Goal: Complete application form

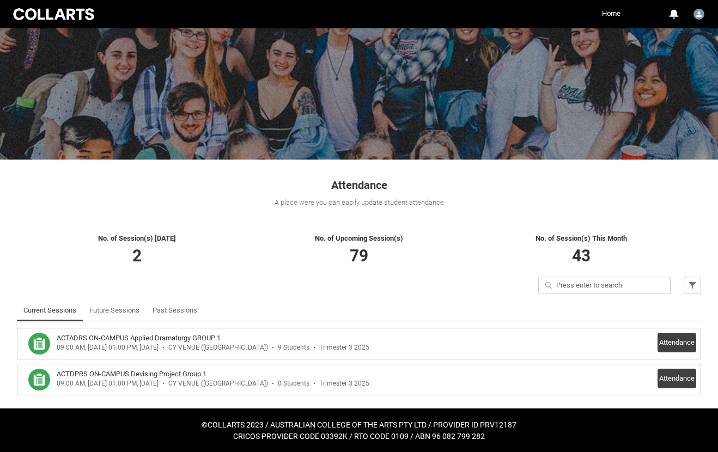
scroll to position [44, 0]
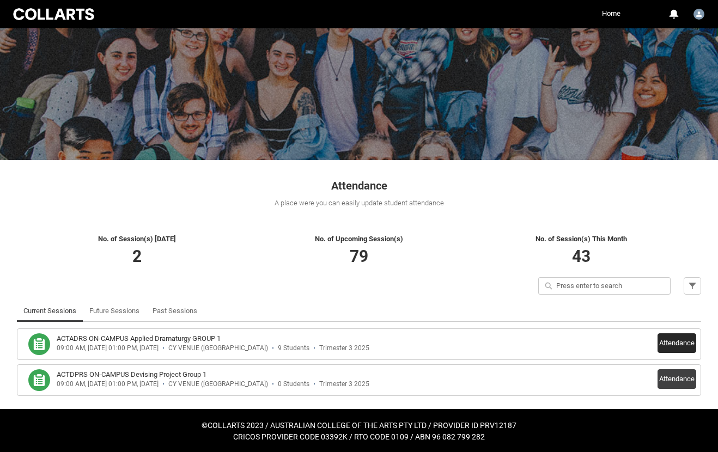
click at [670, 337] on button "Attendance" at bounding box center [677, 344] width 39 height 20
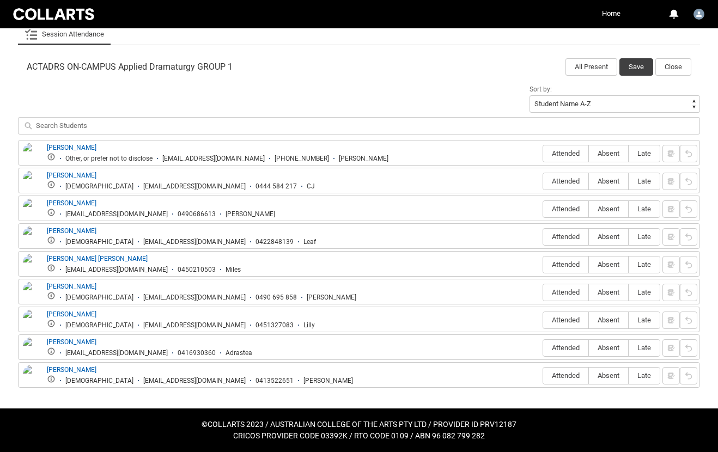
scroll to position [333, 0]
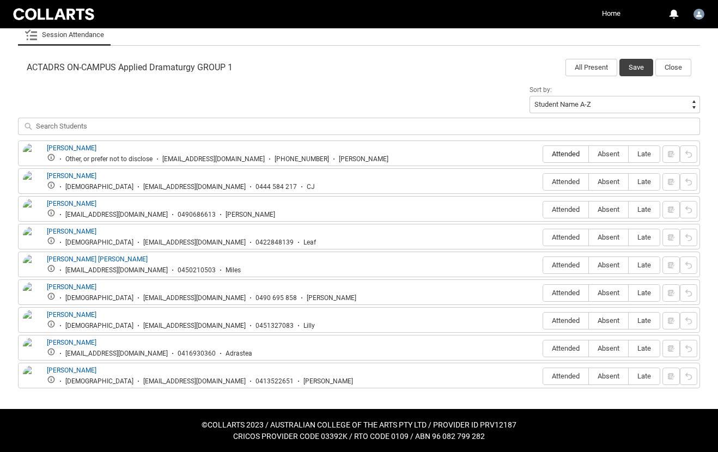
click at [562, 157] on span "Attended" at bounding box center [565, 154] width 45 height 8
click at [543, 154] on input "Attended" at bounding box center [543, 154] width 1 height 1
type lightning-radio-group "Attended"
radio input "true"
click at [560, 182] on span "Attended" at bounding box center [565, 182] width 45 height 8
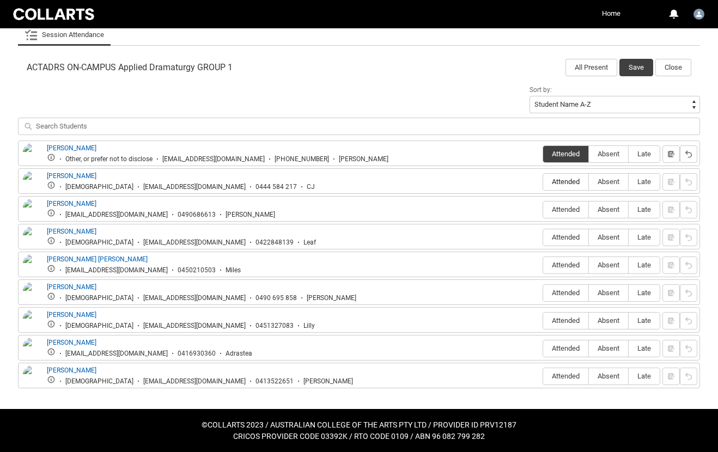
click at [543, 182] on input "Attended" at bounding box center [543, 182] width 1 height 1
type lightning-radio-group "Attended"
radio input "true"
click at [618, 210] on span "Absent" at bounding box center [608, 209] width 39 height 8
click at [589, 210] on input "Absent" at bounding box center [589, 209] width 1 height 1
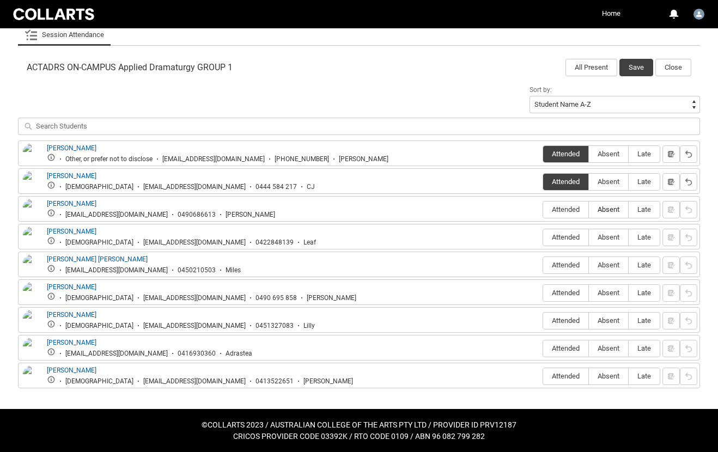
type lightning-radio-group "Absent"
radio input "true"
click at [559, 239] on span "Attended" at bounding box center [565, 237] width 45 height 8
click at [543, 238] on input "Attended" at bounding box center [543, 237] width 1 height 1
type lightning-radio-group "Attended"
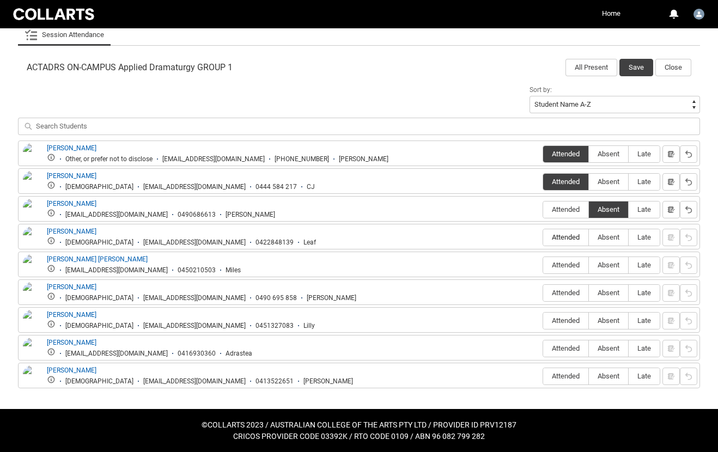
radio input "true"
click at [557, 267] on span "Attended" at bounding box center [565, 265] width 45 height 8
click at [543, 265] on input "Attended" at bounding box center [543, 265] width 1 height 1
type lightning-radio-group "Attended"
radio input "true"
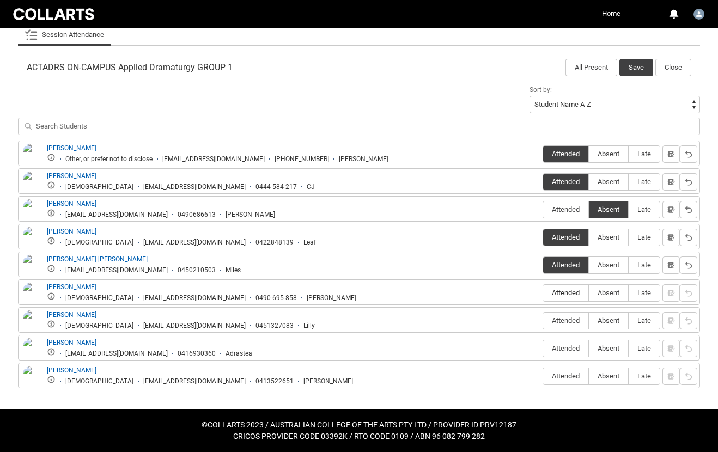
click at [566, 294] on span "Attended" at bounding box center [565, 293] width 45 height 8
click at [543, 293] on input "Attended" at bounding box center [543, 293] width 1 height 1
type lightning-radio-group "Attended"
radio input "true"
click at [566, 318] on span "Attended" at bounding box center [565, 321] width 45 height 8
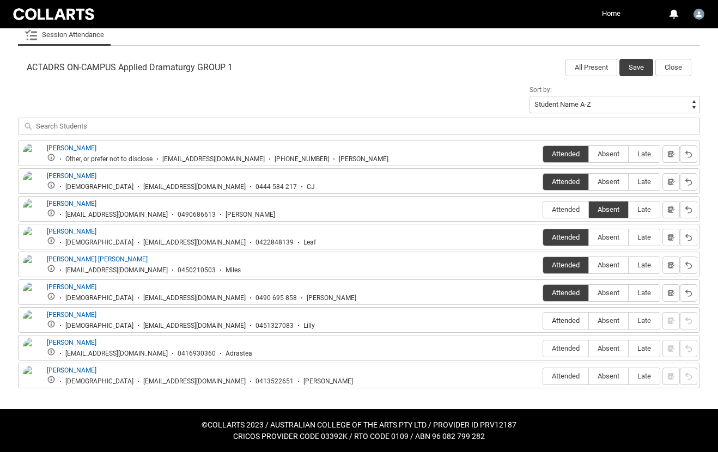
click at [543, 320] on input "Attended" at bounding box center [543, 320] width 1 height 1
type lightning-radio-group "Attended"
radio input "true"
click at [563, 347] on span "Attended" at bounding box center [565, 348] width 45 height 8
click at [543, 348] on input "Attended" at bounding box center [543, 348] width 1 height 1
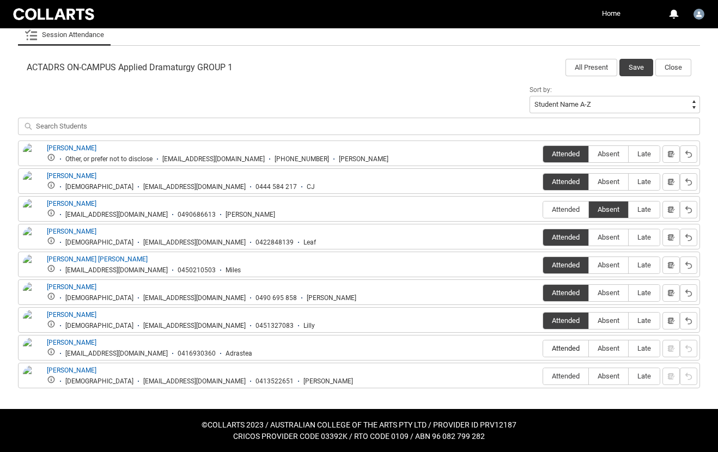
type lightning-radio-group "Attended"
radio input "true"
click at [560, 374] on span "Attended" at bounding box center [565, 376] width 45 height 8
click at [543, 376] on input "Attended" at bounding box center [543, 376] width 1 height 1
type lightning-radio-group "Attended"
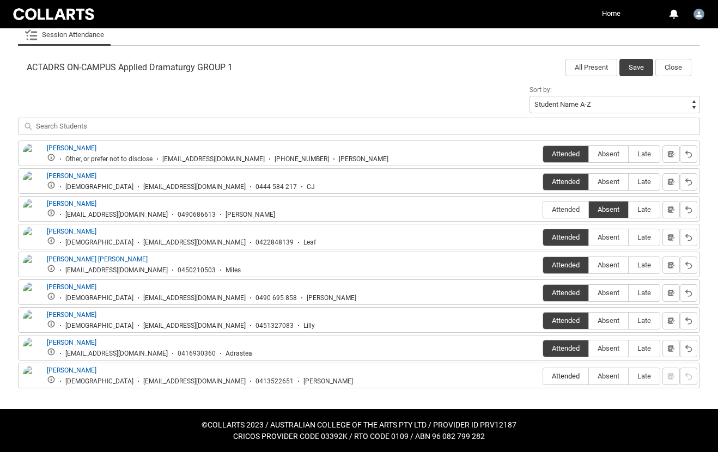
radio input "true"
click at [640, 69] on button "Save" at bounding box center [637, 67] width 34 height 17
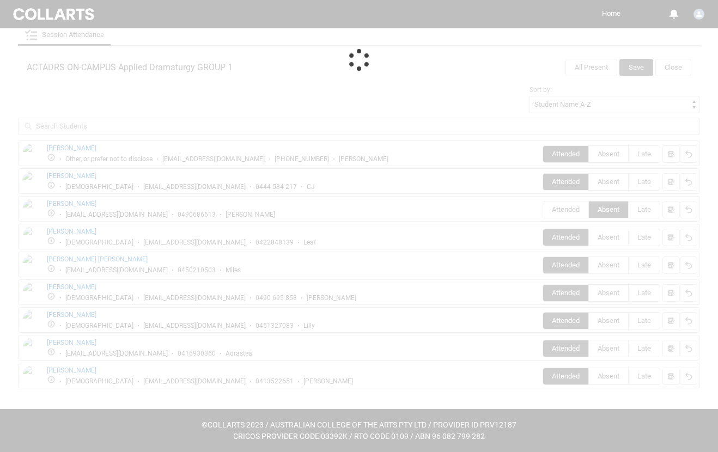
scroll to position [44, 0]
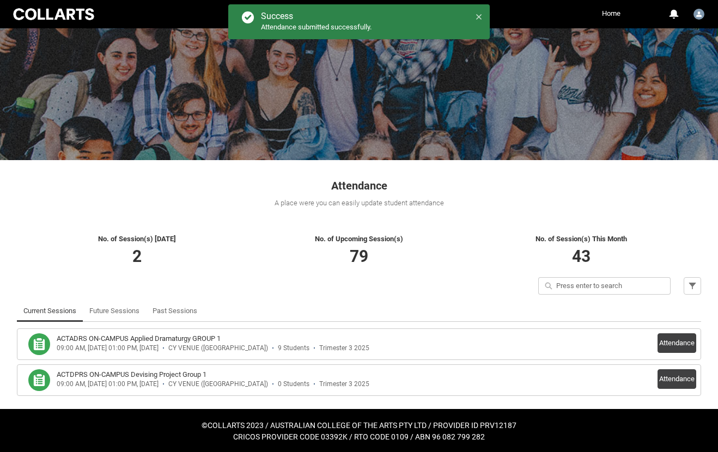
click at [478, 16] on icon at bounding box center [479, 17] width 8 height 8
